Goal: Register for event/course

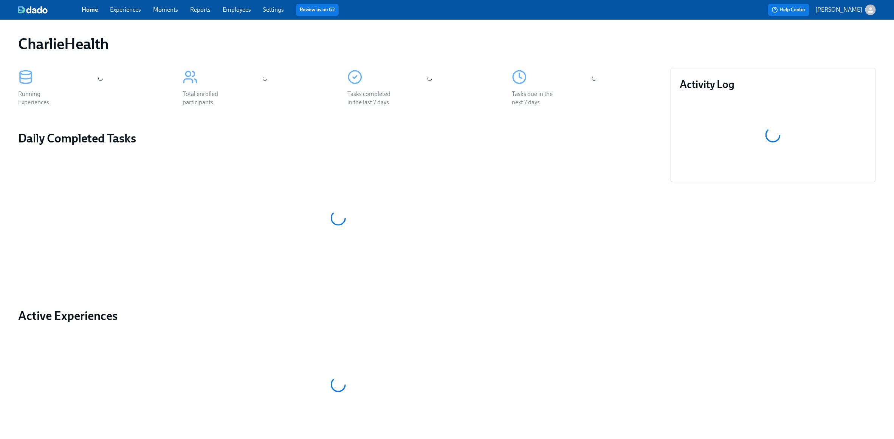
click at [120, 9] on link "Experiences" at bounding box center [125, 9] width 31 height 7
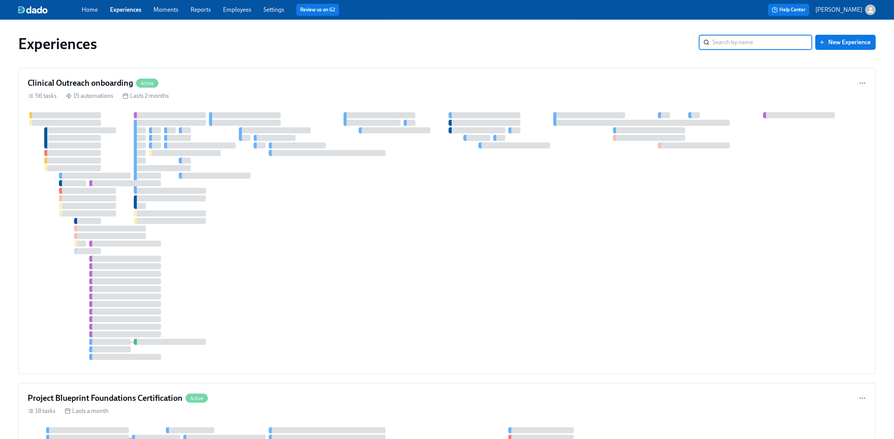
click at [733, 44] on input "search" at bounding box center [763, 42] width 100 height 15
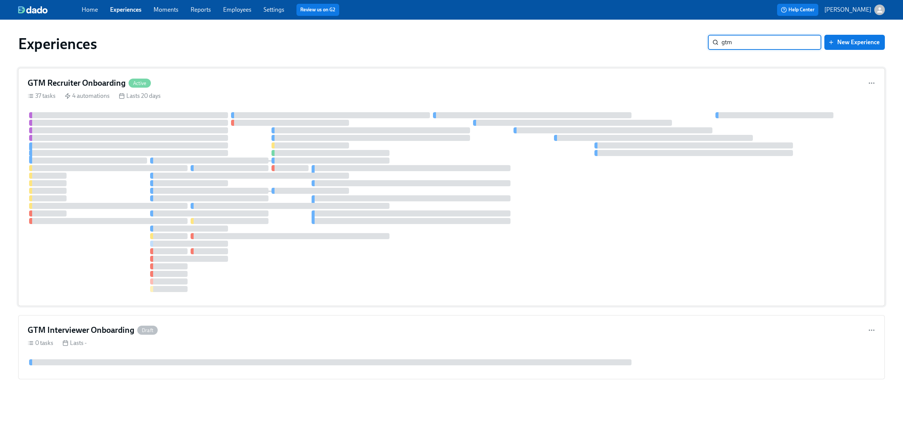
type input "gtm"
click at [216, 82] on div "GTM Recruiter Onboarding Active" at bounding box center [451, 82] width 847 height 11
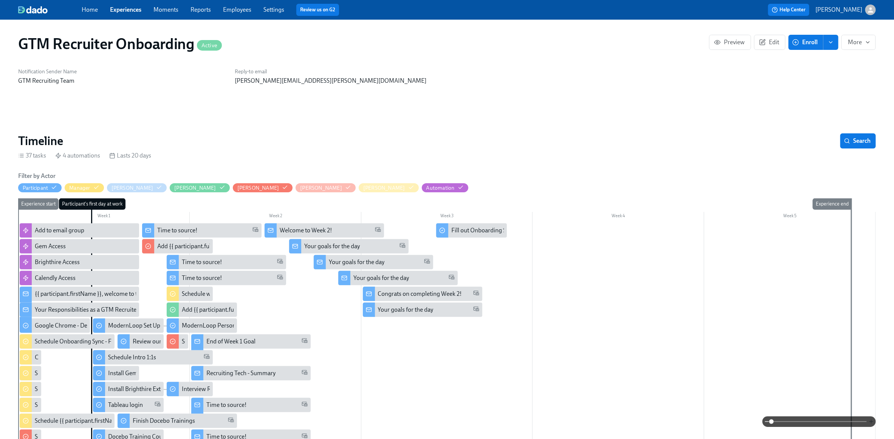
click at [872, 423] on icon "button" at bounding box center [871, 422] width 6 height 6
click at [872, 424] on icon "button" at bounding box center [871, 422] width 6 height 6
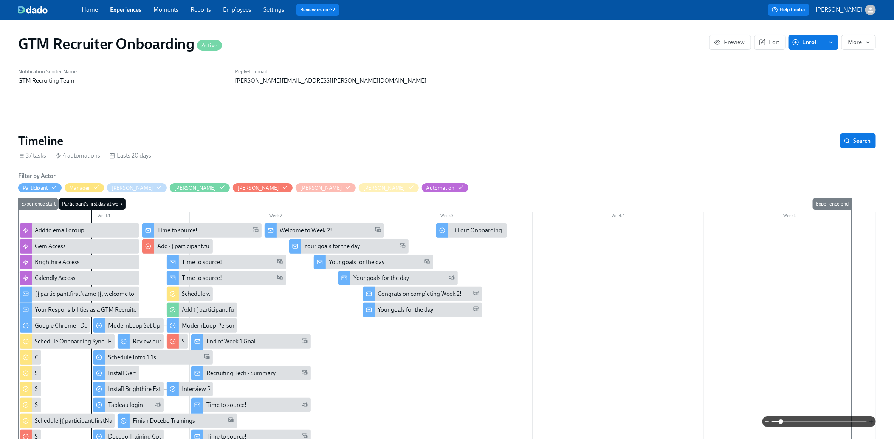
click at [872, 424] on icon "button" at bounding box center [871, 422] width 6 height 6
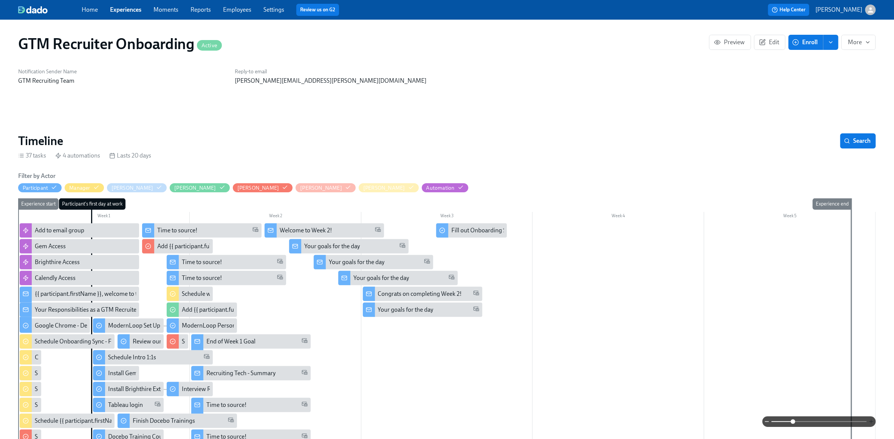
click at [872, 424] on icon "button" at bounding box center [871, 422] width 6 height 6
click at [871, 424] on icon "button" at bounding box center [871, 422] width 6 height 6
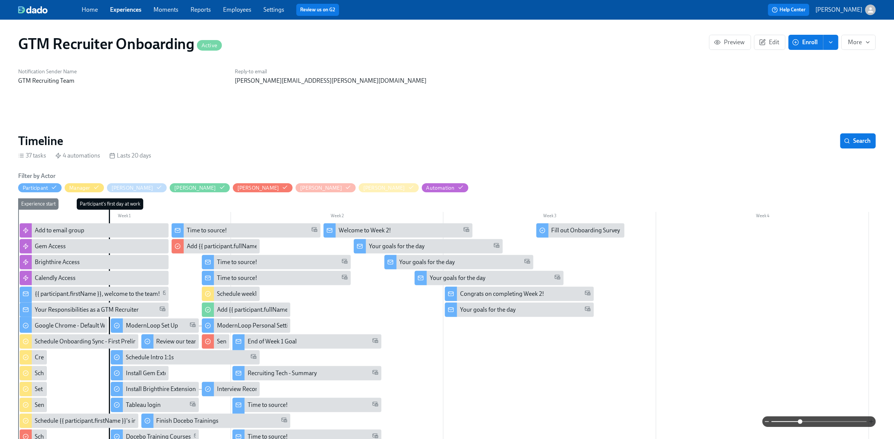
click at [871, 423] on icon "button" at bounding box center [871, 421] width 0 height 3
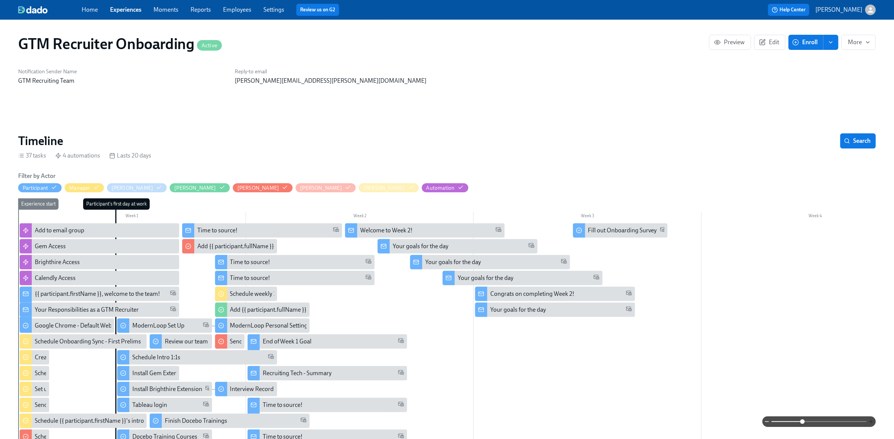
click at [871, 423] on icon "button" at bounding box center [871, 421] width 0 height 3
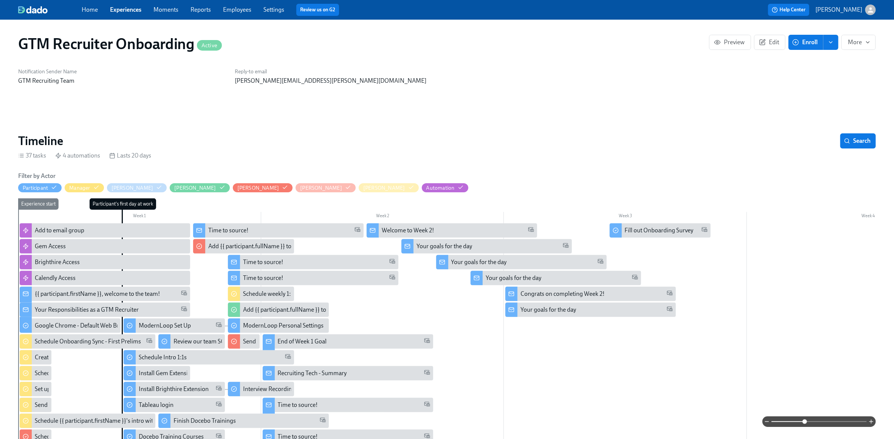
click at [871, 425] on div at bounding box center [818, 422] width 113 height 11
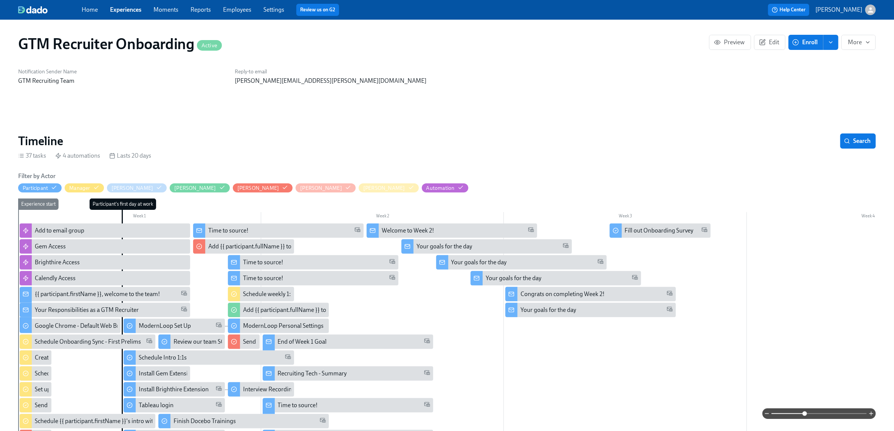
scroll to position [0, 1167]
click at [794, 46] on span "Enroll" at bounding box center [806, 43] width 24 height 8
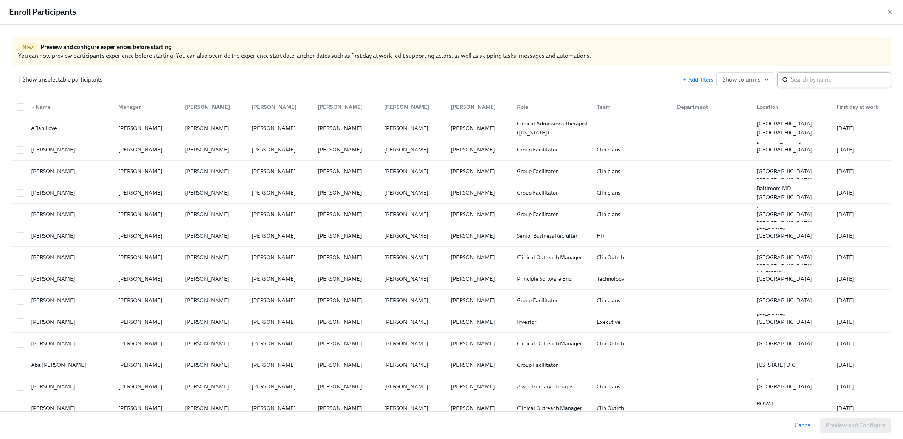
click at [807, 81] on input "search" at bounding box center [841, 79] width 100 height 15
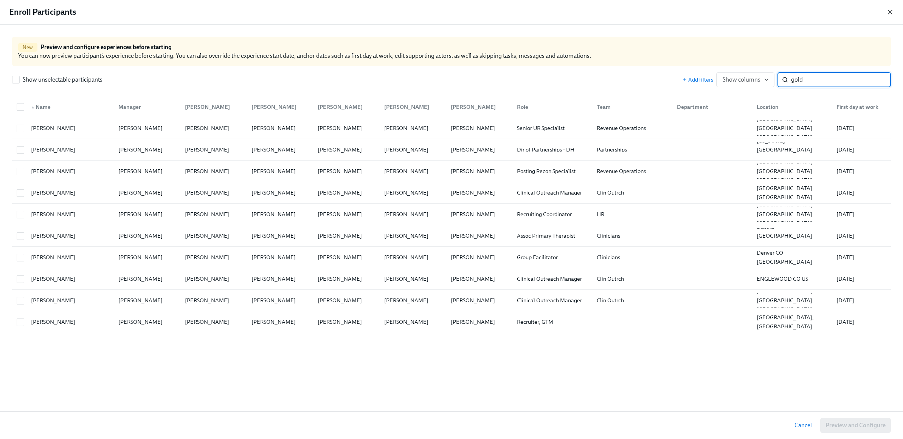
type input "gold"
click at [891, 13] on icon "button" at bounding box center [890, 12] width 8 height 8
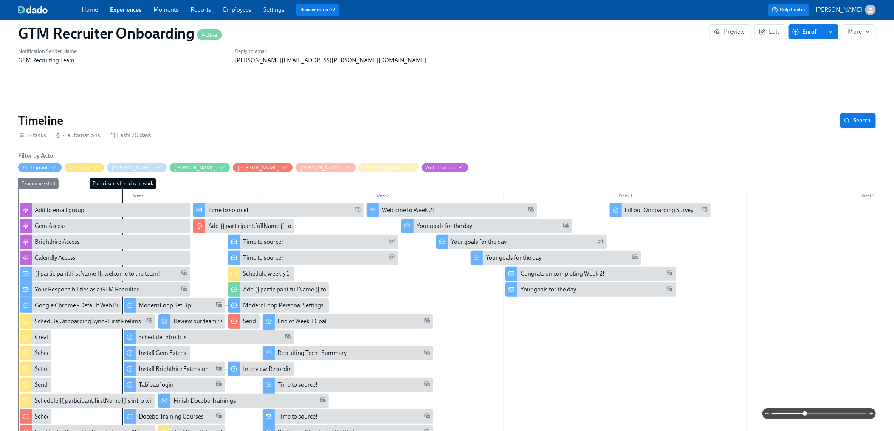
scroll to position [75, 0]
